Goal: Task Accomplishment & Management: Manage account settings

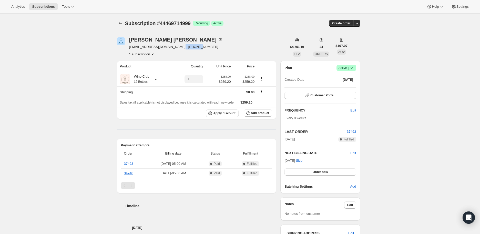
drag, startPoint x: 176, startPoint y: 47, endPoint x: 194, endPoint y: 47, distance: 18.2
click at [194, 47] on div "Susan Legere susanlegere@comcast.net · +18607518305 1 subscription" at bounding box center [202, 46] width 171 height 19
copy span "8607518305"
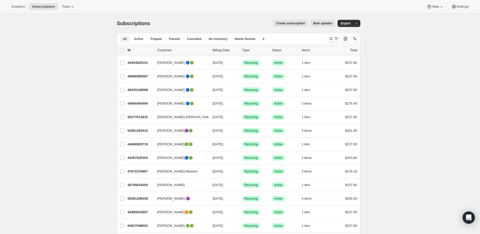
click at [126, 37] on span "All" at bounding box center [125, 39] width 4 height 4
click at [333, 38] on icon "Search and filter results" at bounding box center [331, 38] width 5 height 5
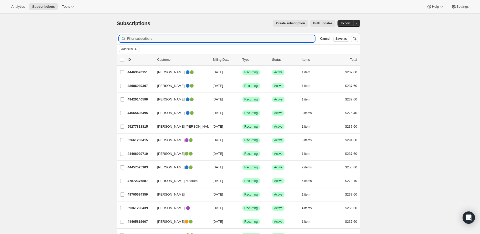
click at [137, 48] on icon "Add filter" at bounding box center [136, 49] width 4 height 4
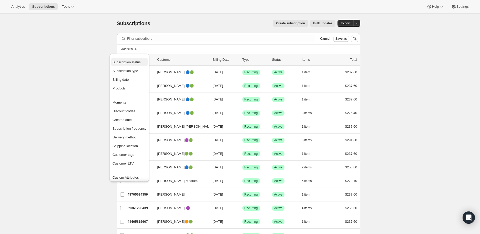
click at [136, 61] on span "Subscription status" at bounding box center [127, 62] width 28 height 4
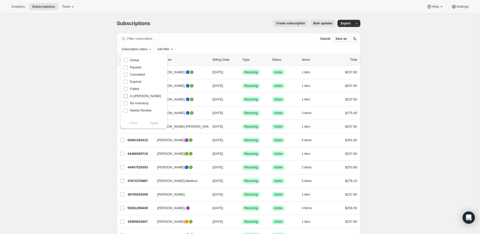
click at [126, 96] on input "In [PERSON_NAME]" at bounding box center [126, 96] width 4 height 4
checkbox input "true"
click at [155, 123] on span "Apply" at bounding box center [154, 123] width 8 height 5
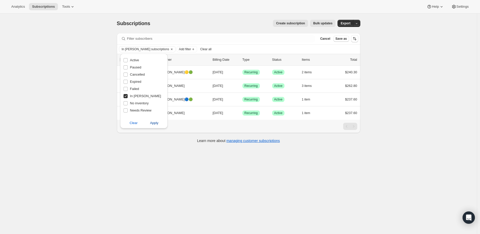
drag, startPoint x: 160, startPoint y: 123, endPoint x: 156, endPoint y: 123, distance: 3.6
click at [157, 123] on button "Apply" at bounding box center [154, 123] width 27 height 8
click at [156, 123] on span "Apply" at bounding box center [154, 123] width 8 height 5
click at [155, 123] on span "Apply" at bounding box center [154, 123] width 8 height 5
click at [149, 169] on div "Subscriptions. This page is ready Subscriptions Create subscription Bulk update…" at bounding box center [238, 131] width 477 height 234
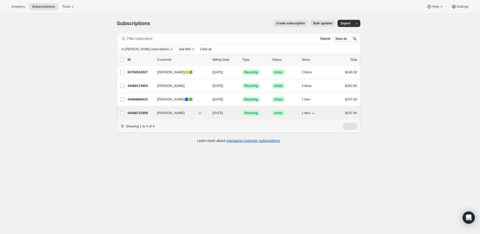
click at [140, 111] on p "44468731959" at bounding box center [141, 113] width 26 height 5
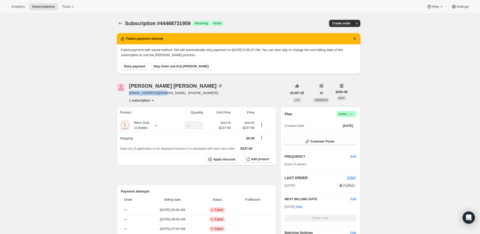
drag, startPoint x: 128, startPoint y: 94, endPoint x: 164, endPoint y: 94, distance: 35.6
click at [164, 94] on div "[PERSON_NAME] [EMAIL_ADDRESS][DOMAIN_NAME] · [PHONE_NUMBER] 1 subscription" at bounding box center [202, 92] width 171 height 19
copy span "[EMAIL_ADDRESS][DOMAIN_NAME]"
click at [121, 22] on icon "Subscriptions" at bounding box center [120, 23] width 5 height 5
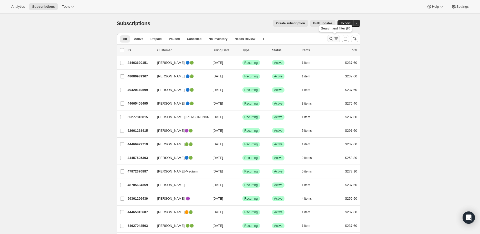
click at [332, 39] on icon "Search and filter results" at bounding box center [331, 38] width 5 height 5
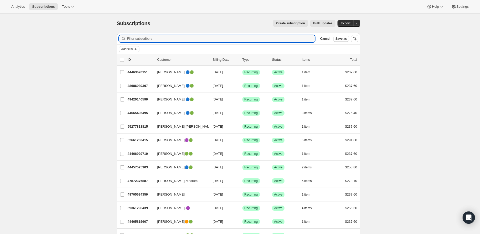
click at [138, 49] on icon "Add filter" at bounding box center [136, 49] width 4 height 4
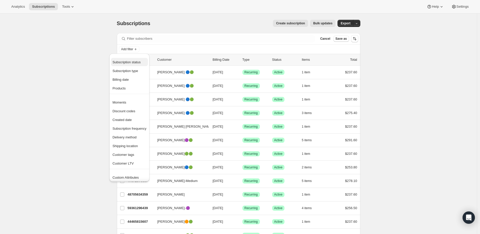
click at [132, 61] on span "Subscription status" at bounding box center [127, 62] width 28 height 4
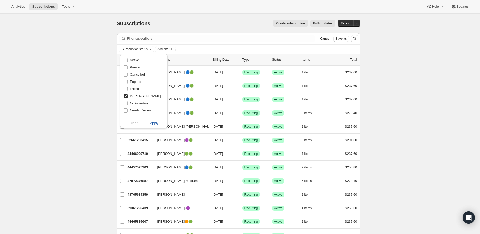
click at [156, 121] on span "Apply" at bounding box center [154, 123] width 8 height 5
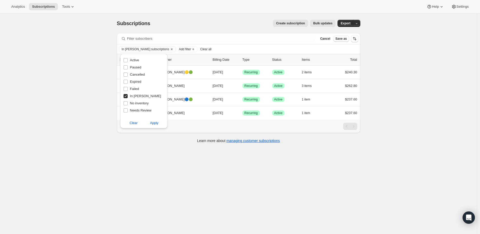
click at [79, 133] on div "Subscriptions. This page is ready Subscriptions Create subscription Bulk update…" at bounding box center [238, 131] width 477 height 234
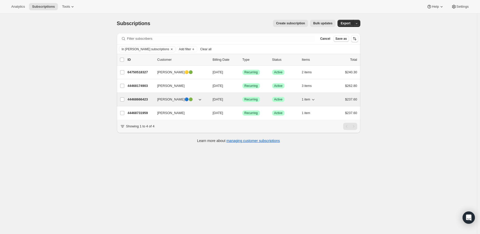
click at [138, 98] on p "44468666423" at bounding box center [141, 99] width 26 height 5
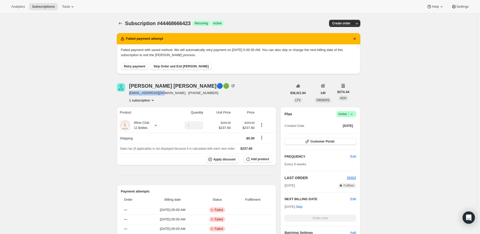
drag, startPoint x: 131, startPoint y: 92, endPoint x: 162, endPoint y: 93, distance: 31.5
click at [162, 93] on span "[EMAIL_ADDRESS][DOMAIN_NAME] · [PHONE_NUMBER]" at bounding box center [182, 93] width 106 height 5
copy span "[EMAIL_ADDRESS][DOMAIN_NAME]"
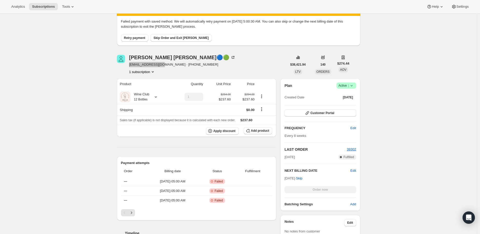
scroll to position [57, 0]
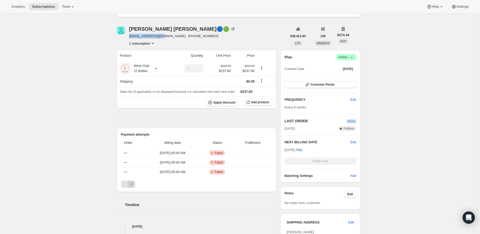
click at [132, 183] on icon "Next" at bounding box center [131, 184] width 5 height 5
click at [126, 183] on icon "Previous" at bounding box center [124, 184] width 5 height 5
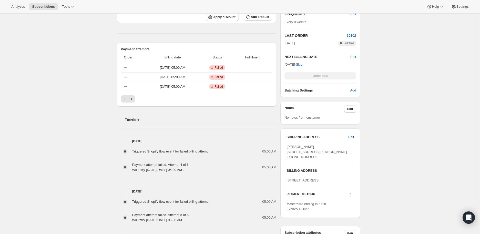
scroll to position [199, 0]
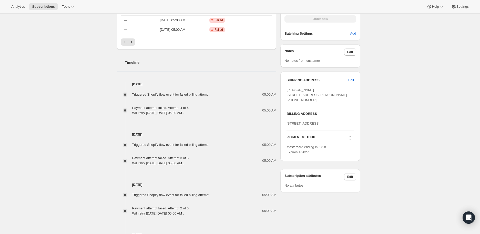
click at [352, 141] on icon at bounding box center [350, 137] width 5 height 5
click at [350, 172] on span "Send link to update card" at bounding box center [352, 173] width 36 height 4
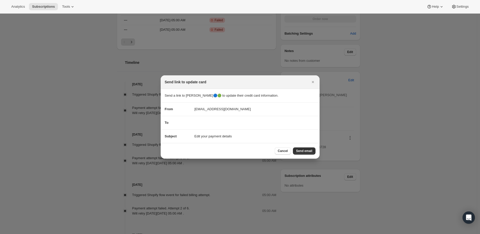
scroll to position [0, 0]
click at [308, 149] on button "Send email" at bounding box center [304, 150] width 22 height 7
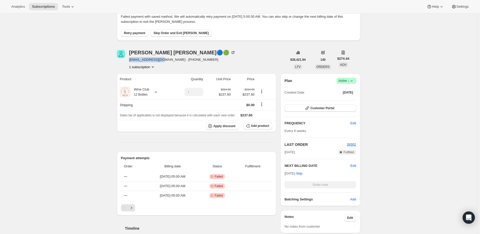
scroll to position [28, 0]
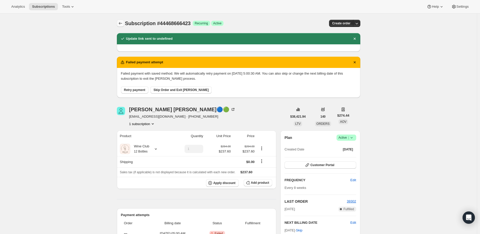
click at [120, 23] on icon "Subscriptions" at bounding box center [120, 23] width 5 height 5
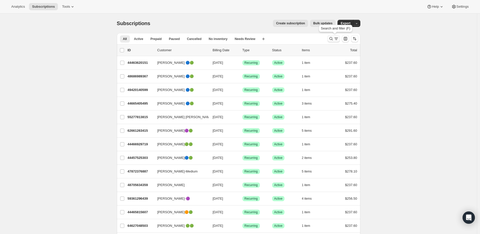
click at [331, 38] on button "Search and filter results" at bounding box center [334, 38] width 12 height 7
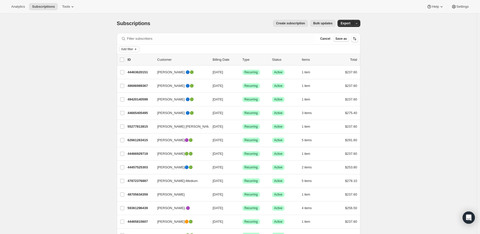
click at [137, 49] on icon "Add filter" at bounding box center [136, 49] width 4 height 4
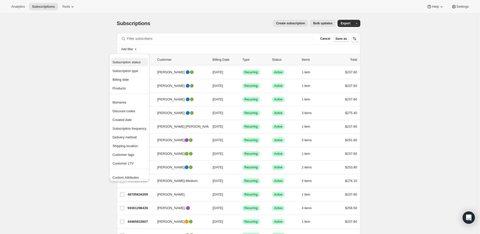
click at [128, 61] on span "Subscription status" at bounding box center [127, 62] width 28 height 4
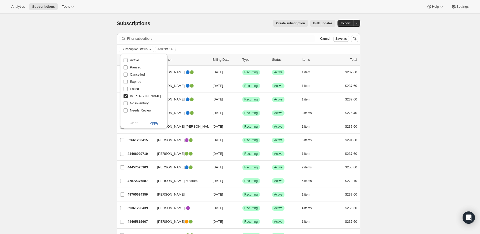
click at [154, 123] on span "Apply" at bounding box center [154, 123] width 8 height 5
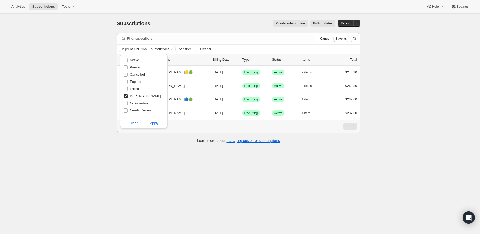
click at [80, 116] on div "Subscriptions. This page is ready Subscriptions Create subscription Bulk update…" at bounding box center [238, 131] width 477 height 234
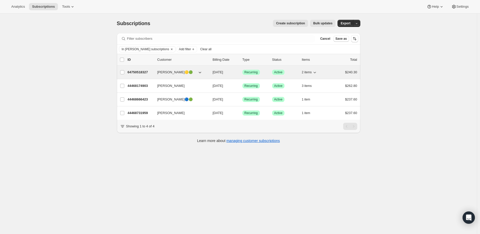
click at [136, 70] on p "64750518327" at bounding box center [141, 72] width 26 height 5
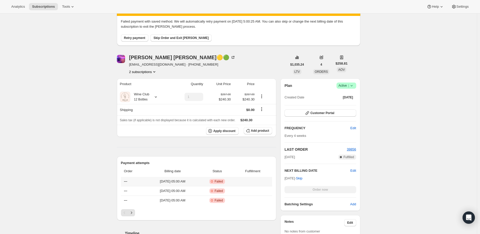
scroll to position [57, 0]
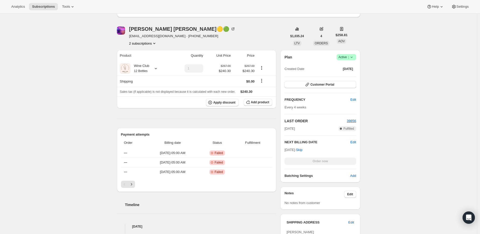
click at [353, 56] on icon at bounding box center [351, 57] width 5 height 5
click at [348, 74] on span "Cancel subscription" at bounding box center [348, 76] width 29 height 4
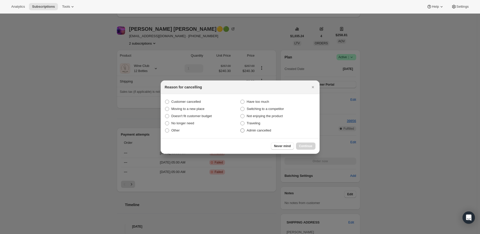
click at [243, 132] on span ":r1aa:" at bounding box center [243, 130] width 4 height 4
click at [241, 129] on input "Admin cancelled" at bounding box center [241, 128] width 0 height 0
radio input "true"
click at [304, 144] on span "Continue" at bounding box center [305, 146] width 13 height 4
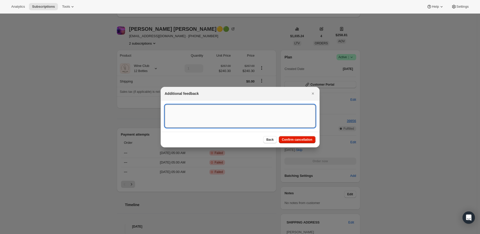
click at [185, 111] on textarea ":r1aa:" at bounding box center [240, 116] width 151 height 23
type textarea "Payment method failed"
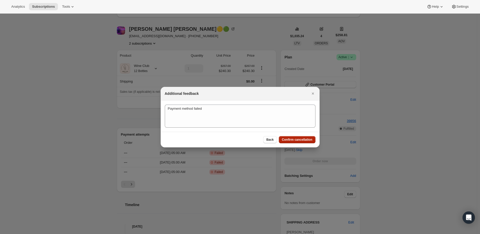
click at [299, 139] on span "Confirm cancellation" at bounding box center [297, 140] width 31 height 4
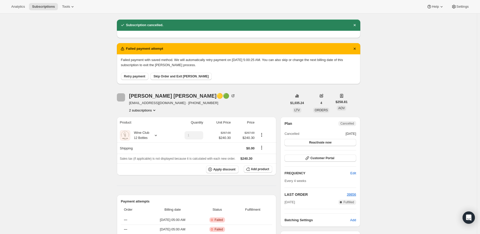
scroll to position [57, 0]
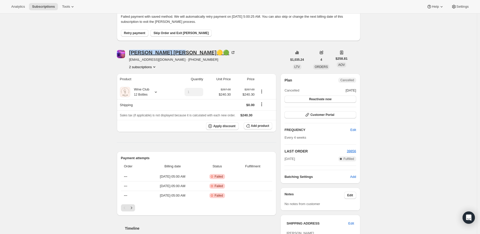
drag, startPoint x: 129, startPoint y: 52, endPoint x: 155, endPoint y: 52, distance: 26.2
click at [155, 52] on div "[PERSON_NAME]🟡🟢 [EMAIL_ADDRESS][DOMAIN_NAME] · [PHONE_NUMBER] 2 subscriptions" at bounding box center [202, 59] width 171 height 19
copy div "[PERSON_NAME]"
click at [158, 91] on icon at bounding box center [155, 91] width 5 height 5
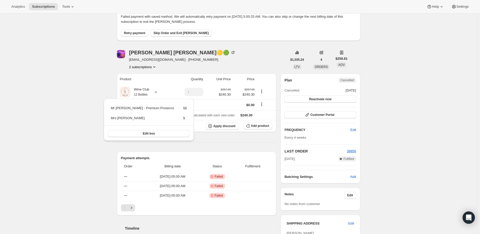
scroll to position [0, 0]
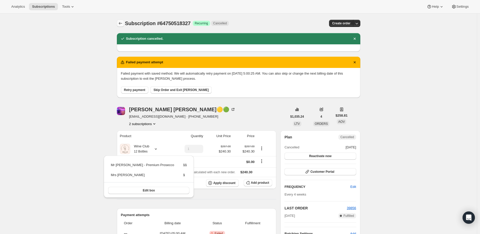
click at [121, 22] on icon "Subscriptions" at bounding box center [120, 23] width 5 height 5
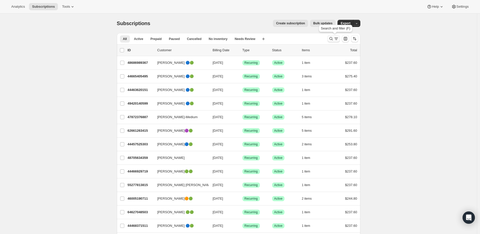
click at [330, 39] on icon "Search and filter results" at bounding box center [331, 38] width 5 height 5
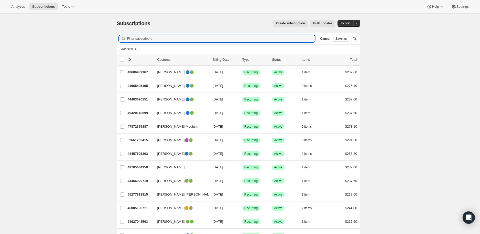
click at [133, 49] on span "Add filter" at bounding box center [127, 49] width 12 height 4
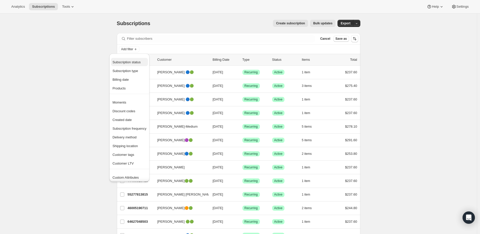
click at [129, 62] on span "Subscription status" at bounding box center [127, 62] width 28 height 4
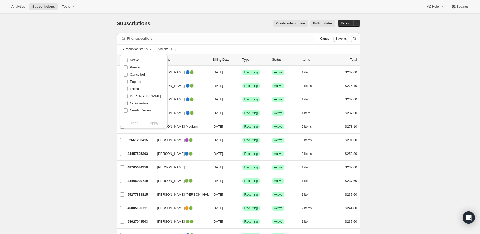
click at [126, 96] on input "In [PERSON_NAME]" at bounding box center [126, 96] width 4 height 4
checkbox input "true"
click at [153, 122] on span "Apply" at bounding box center [154, 123] width 8 height 5
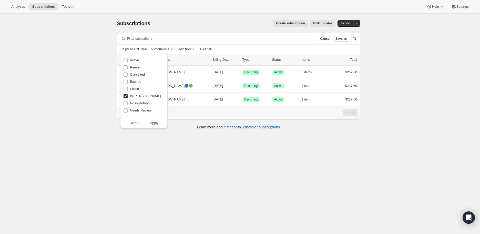
drag, startPoint x: 152, startPoint y: 123, endPoint x: 154, endPoint y: 125, distance: 3.3
click at [152, 123] on span "Apply" at bounding box center [154, 123] width 8 height 5
click at [107, 152] on div "Subscriptions. This page is ready Subscriptions Create subscription Bulk update…" at bounding box center [238, 131] width 477 height 234
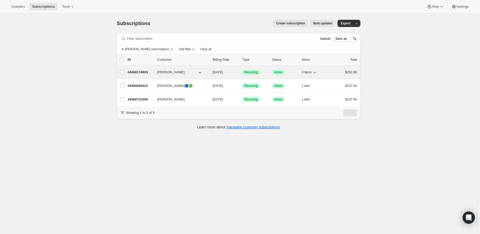
click at [142, 71] on p "44468174903" at bounding box center [141, 72] width 26 height 5
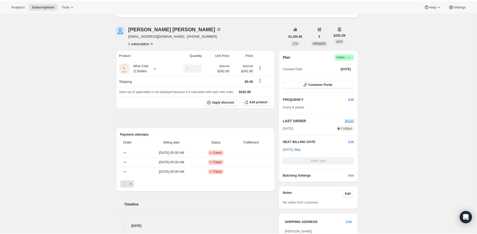
scroll to position [28, 0]
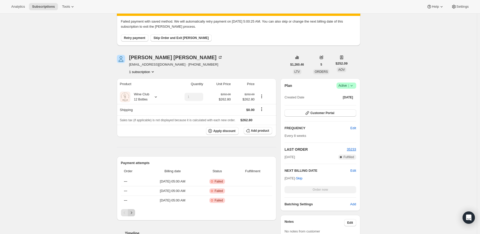
click at [134, 212] on icon "Next" at bounding box center [131, 212] width 5 height 5
click at [126, 212] on icon "Previous" at bounding box center [124, 212] width 5 height 5
